Goal: Find specific page/section: Find specific page/section

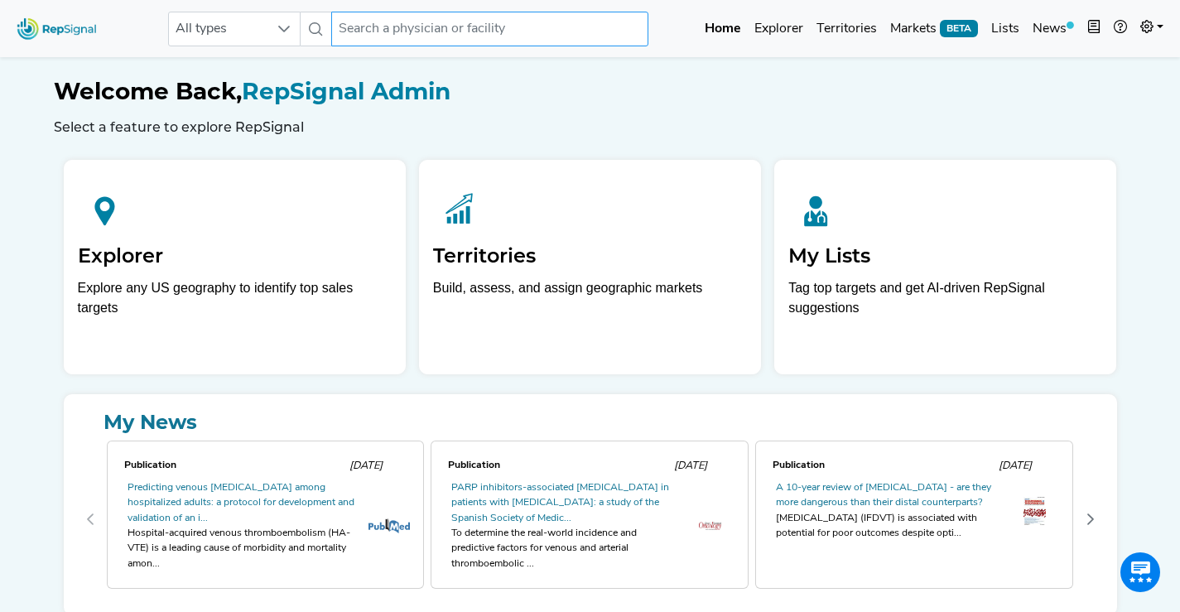
click at [410, 23] on input "text" at bounding box center [489, 29] width 316 height 35
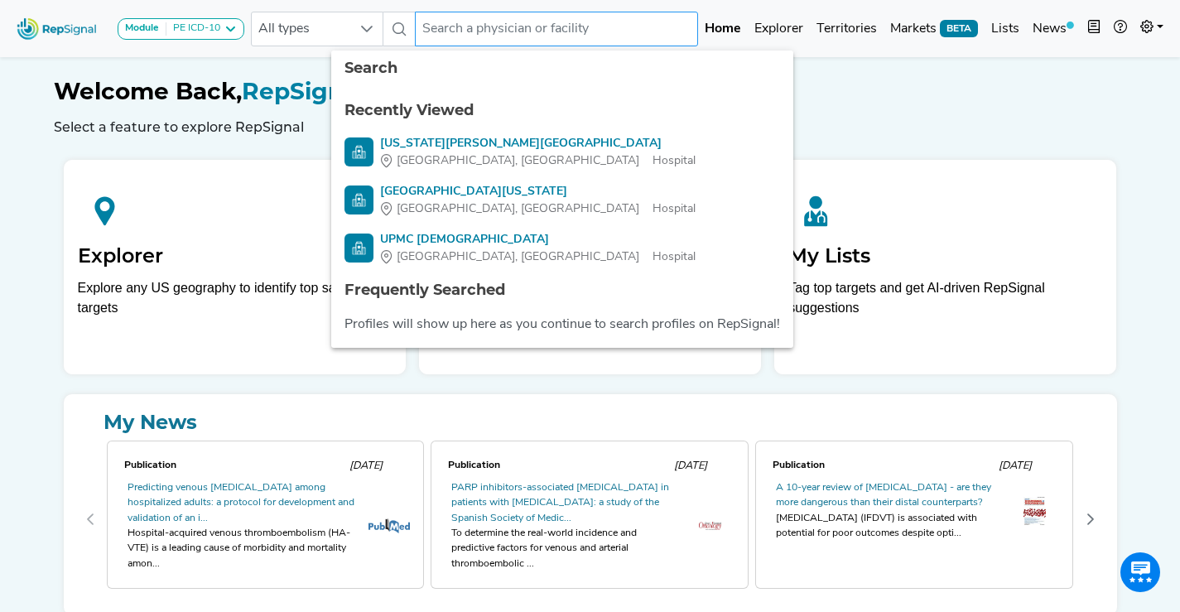
paste input "Sarasota Memorial Health Care System"
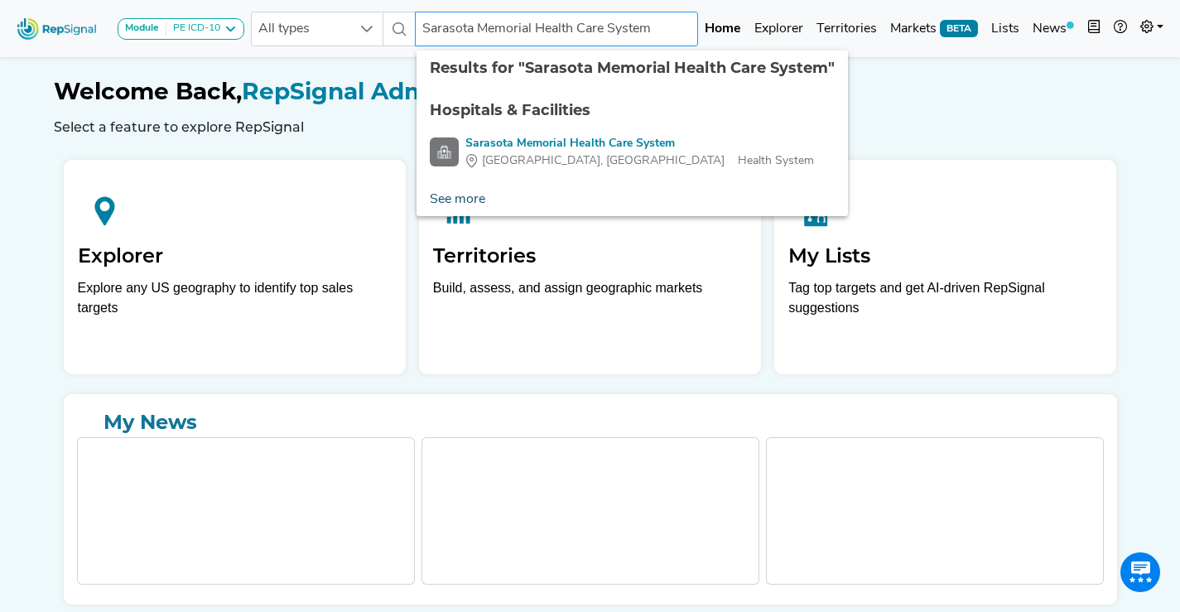
type input "Sarasota Memorial Health Care System"
click at [474, 198] on link "See more" at bounding box center [458, 199] width 82 height 33
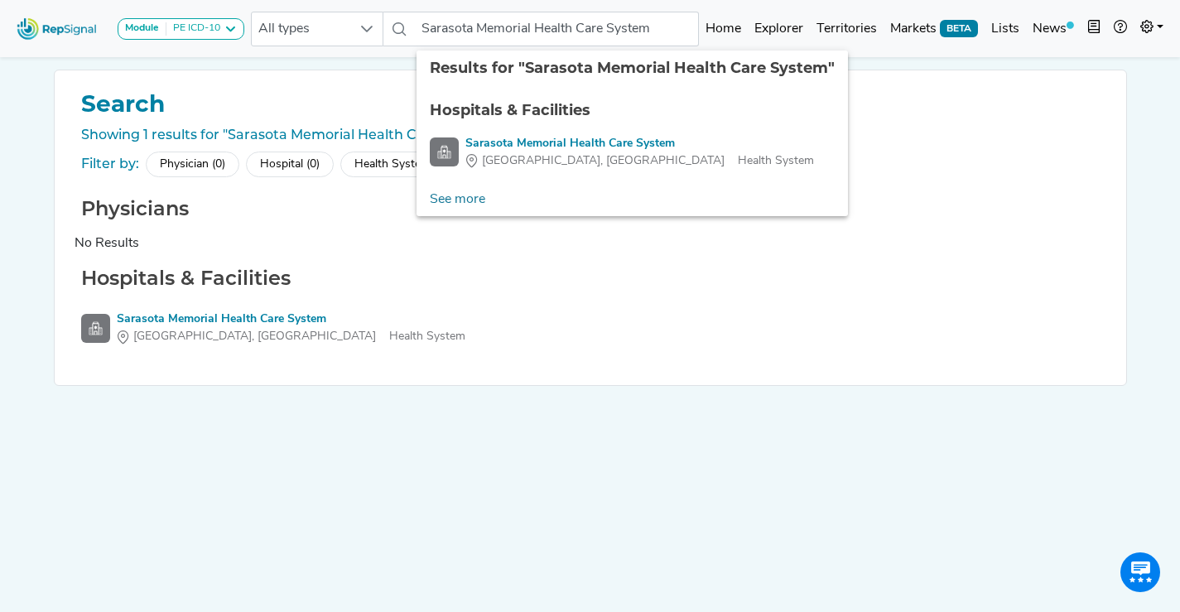
click at [968, 66] on div "Module PE ICD-10 Coronary Neurovascular PE ICD-10 Peripheral Vascular Procedure…" at bounding box center [590, 331] width 1180 height 663
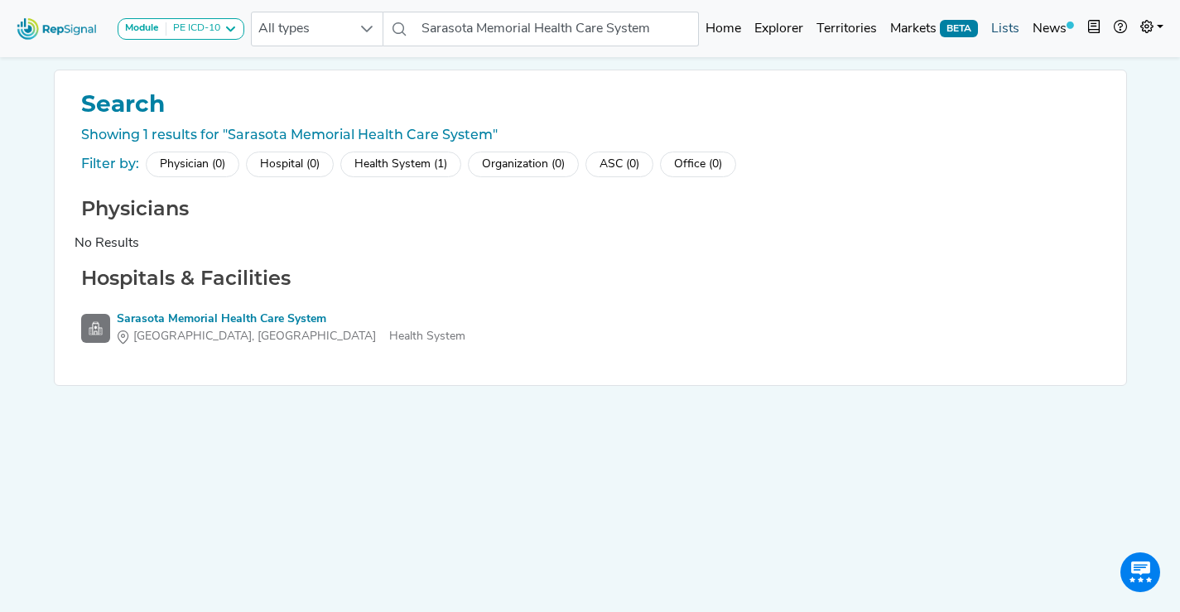
click at [1007, 25] on link "Lists" at bounding box center [1005, 28] width 41 height 33
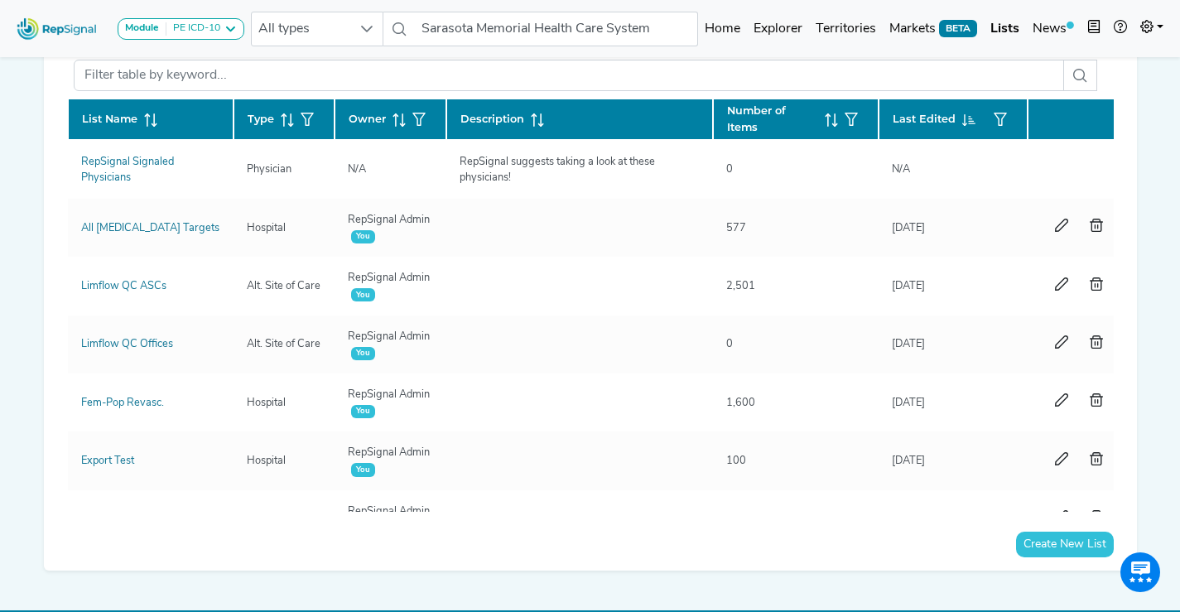
scroll to position [92, 0]
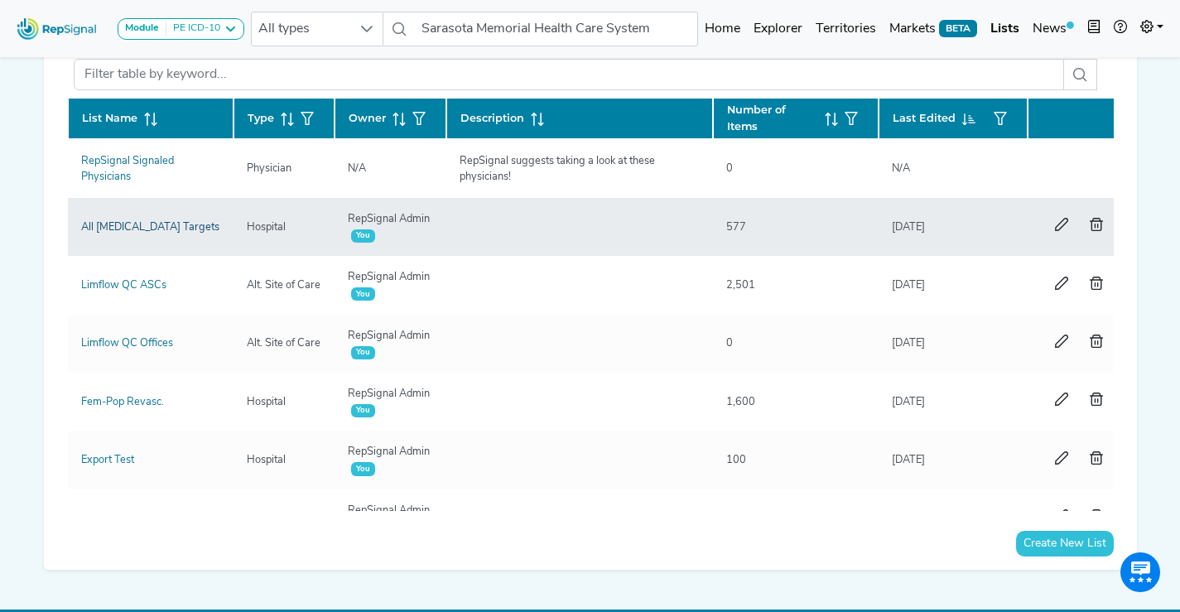
click at [127, 226] on link "All [MEDICAL_DATA] Targets" at bounding box center [150, 227] width 138 height 11
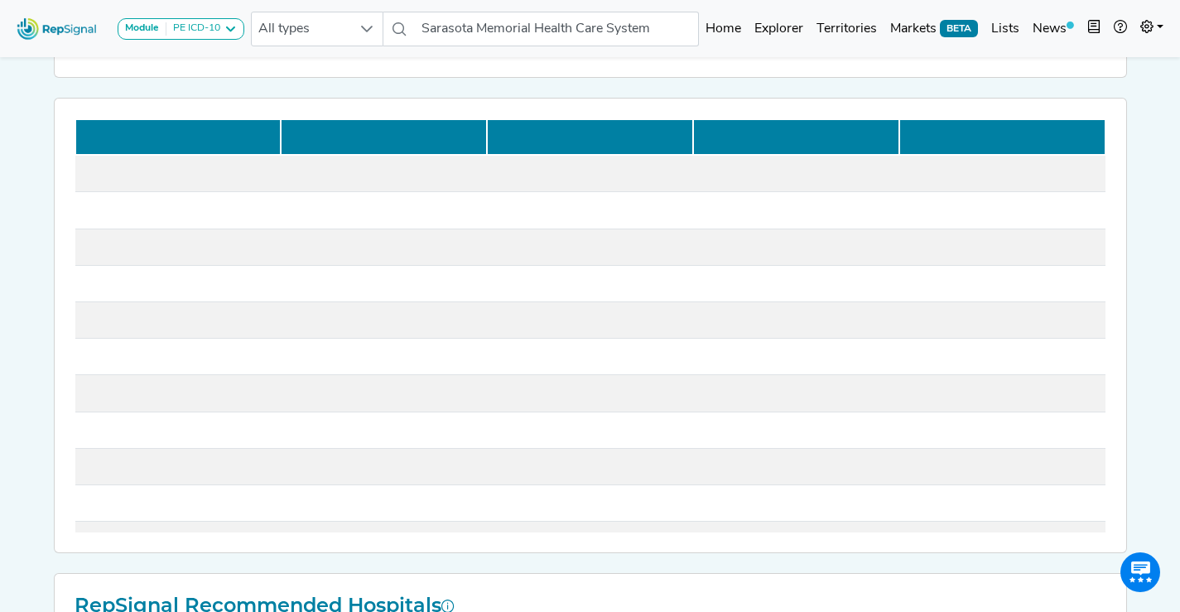
scroll to position [199, 0]
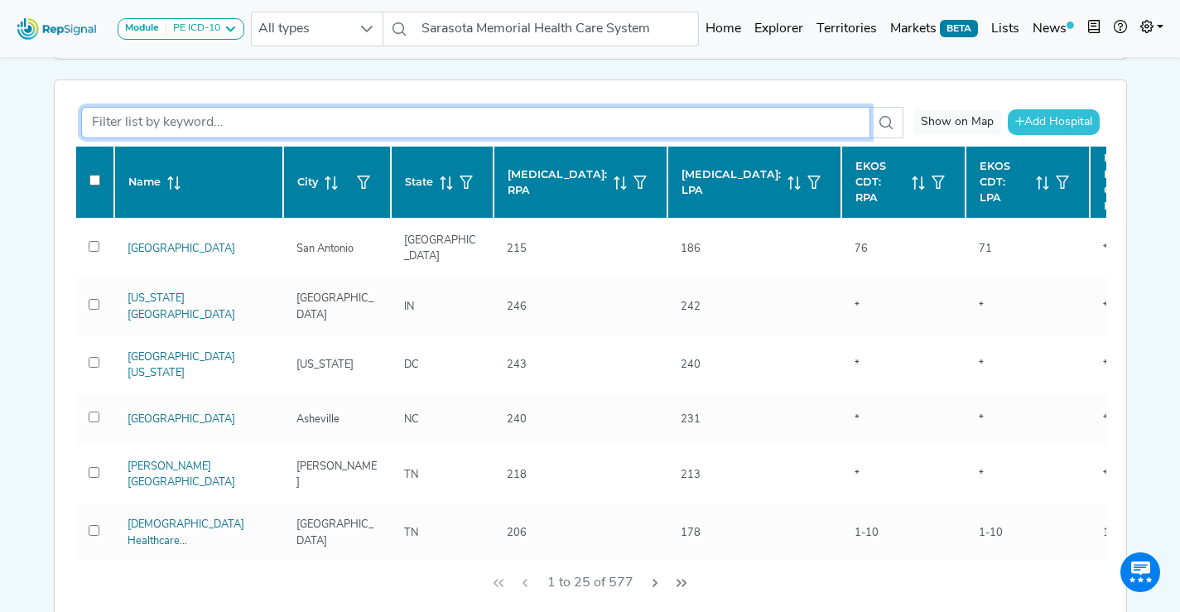
click at [156, 119] on input "text" at bounding box center [475, 122] width 789 height 31
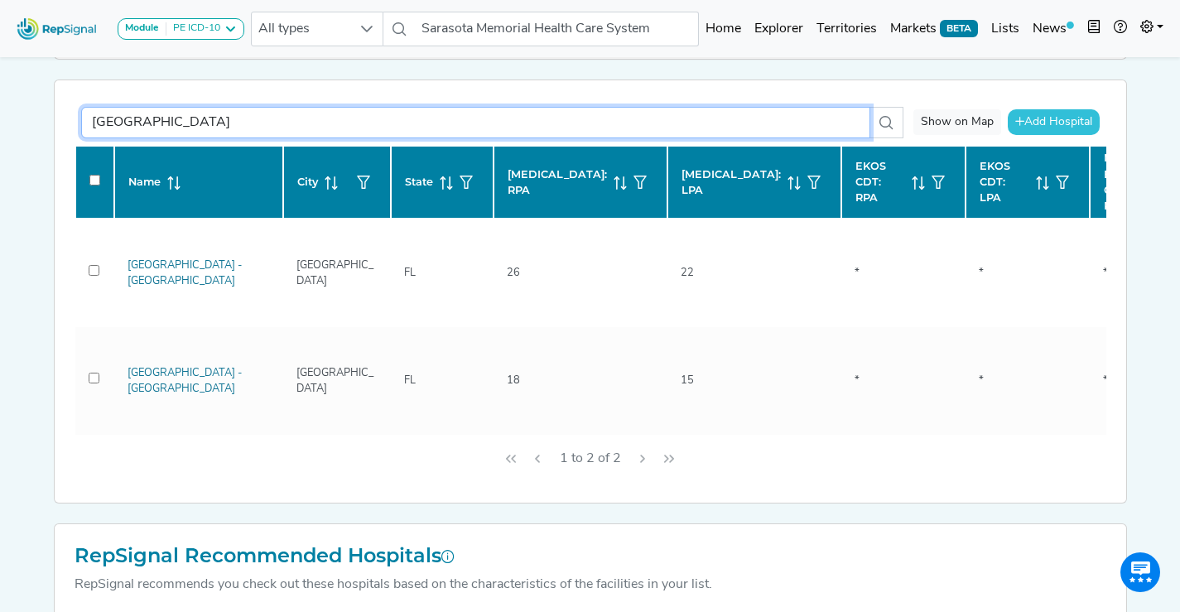
click at [388, 121] on input "[GEOGRAPHIC_DATA]" at bounding box center [475, 122] width 789 height 31
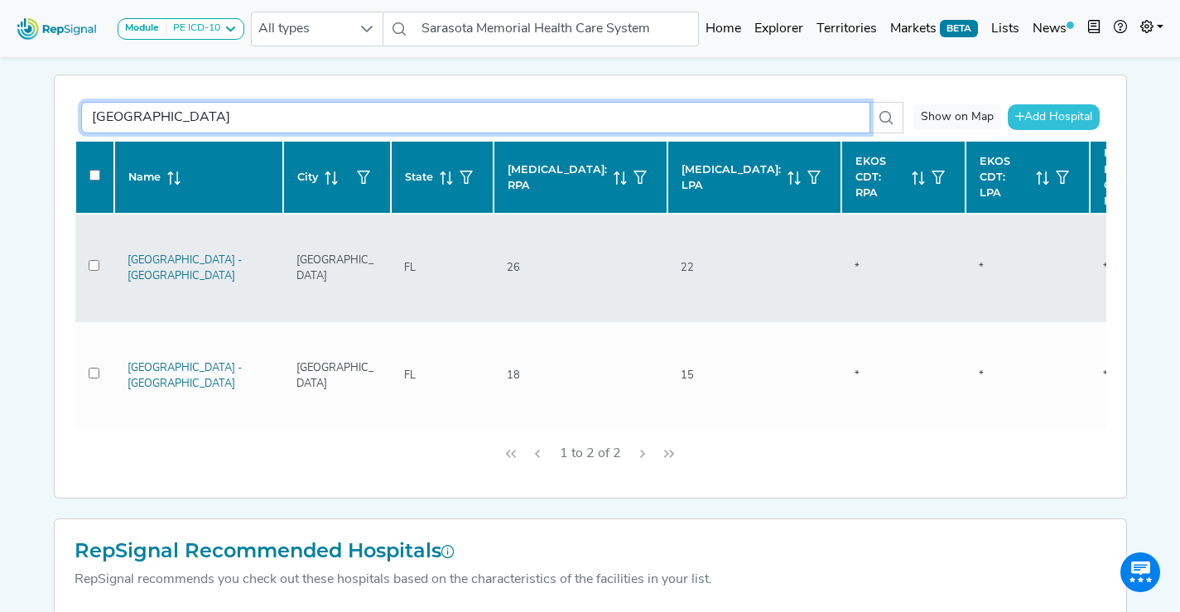
scroll to position [219, 0]
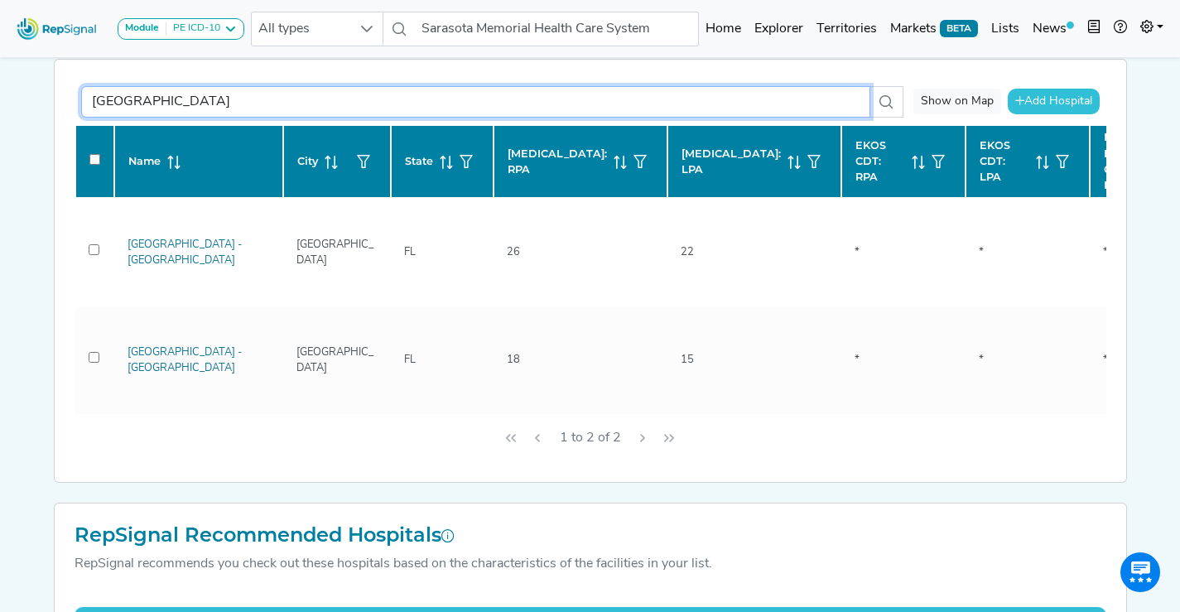
type input "[GEOGRAPHIC_DATA]"
